Goal: Navigation & Orientation: Find specific page/section

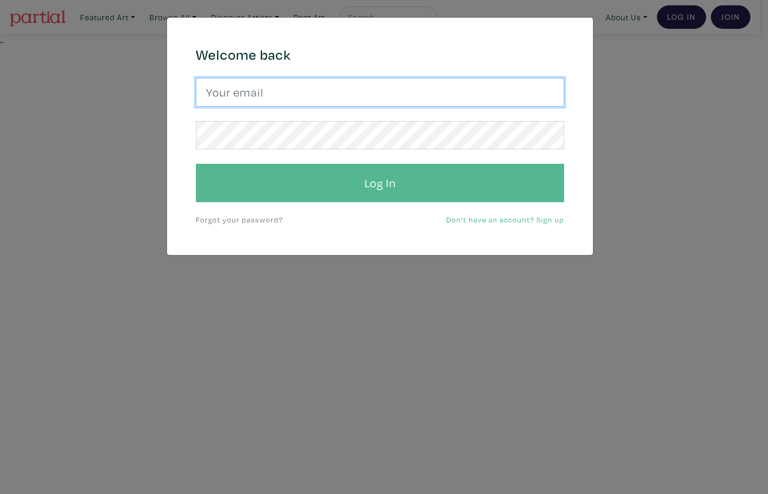
type input "Harley.yang@gmail.com"
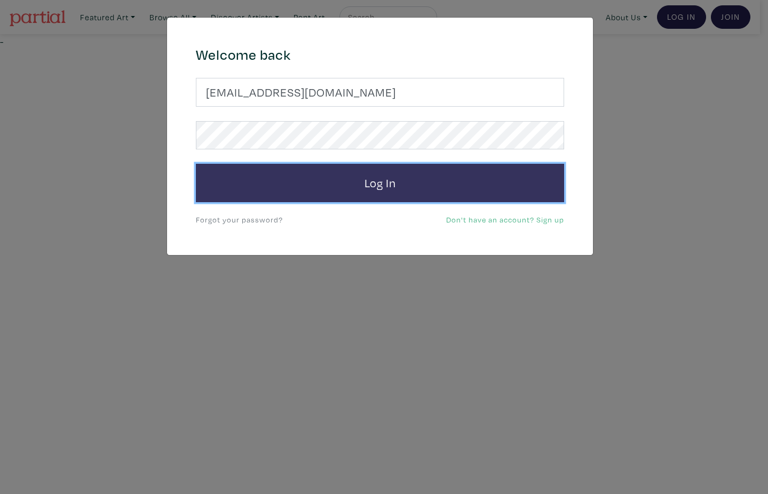
click at [407, 180] on button "Log In" at bounding box center [380, 183] width 368 height 38
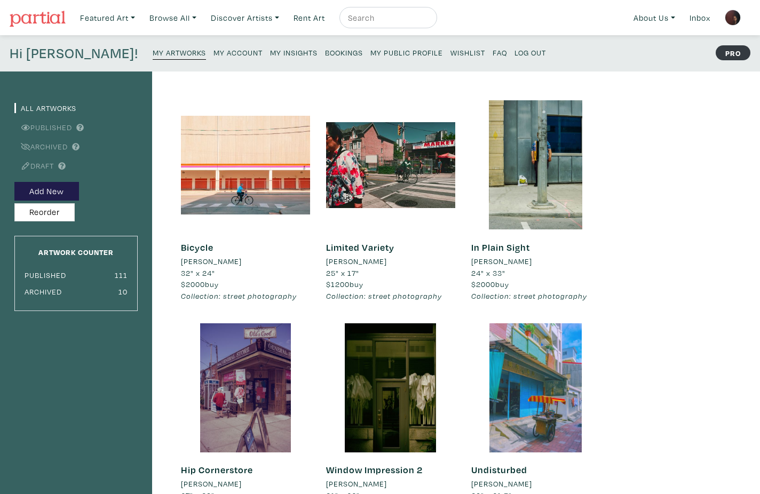
click at [270, 52] on small "My Insights" at bounding box center [294, 53] width 48 height 10
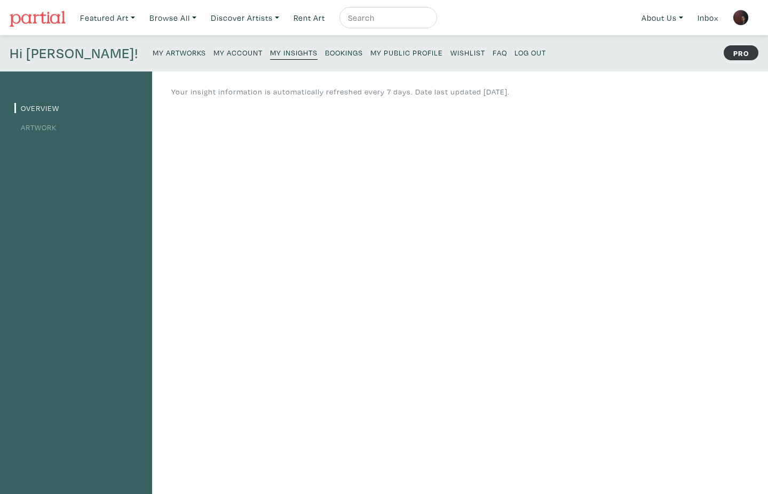
click at [39, 129] on link "Artwork" at bounding box center [35, 127] width 42 height 10
